Goal: Task Accomplishment & Management: Manage account settings

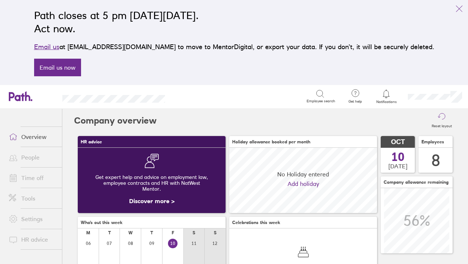
scroll to position [65, 148]
click at [384, 101] on span "Notifications" at bounding box center [386, 102] width 24 height 4
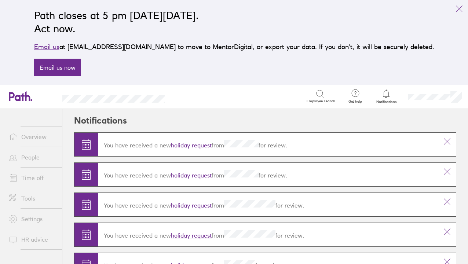
click at [203, 143] on link "holiday request" at bounding box center [191, 144] width 41 height 7
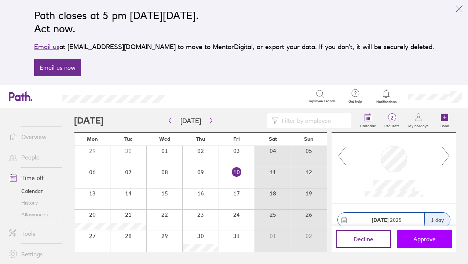
click at [433, 240] on span "Approve" at bounding box center [424, 239] width 22 height 7
